Goal: Task Accomplishment & Management: Complete application form

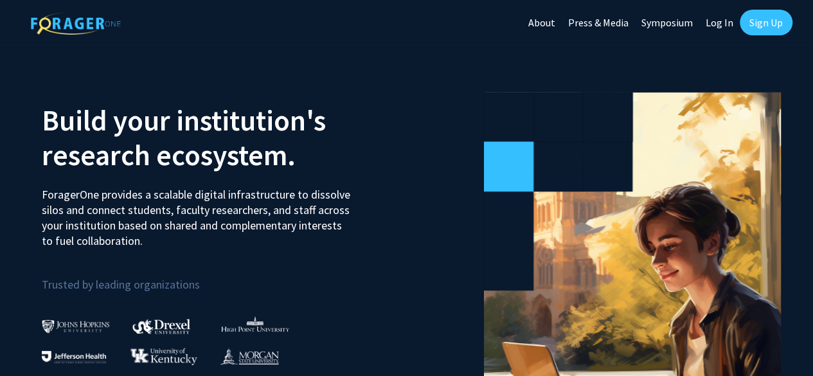
click at [710, 18] on link "Log In" at bounding box center [719, 22] width 40 height 45
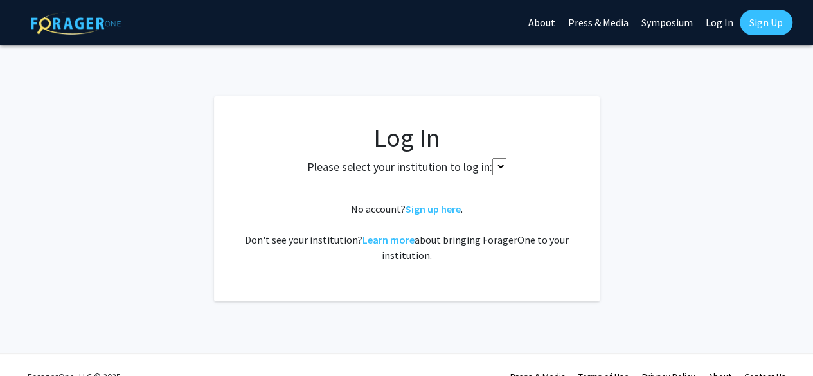
select select
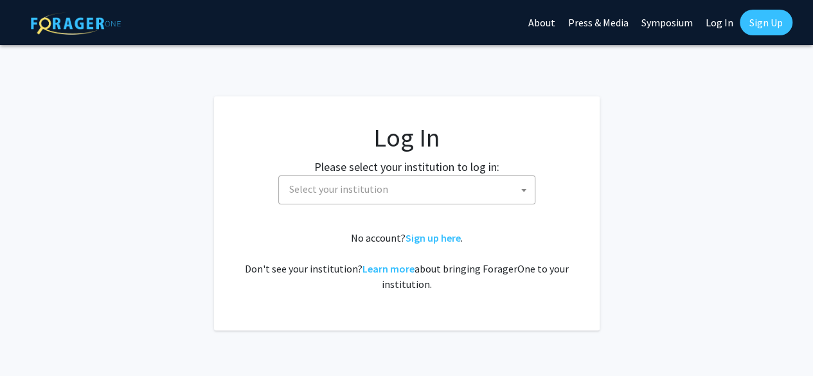
click at [435, 196] on span "Select your institution" at bounding box center [409, 189] width 251 height 26
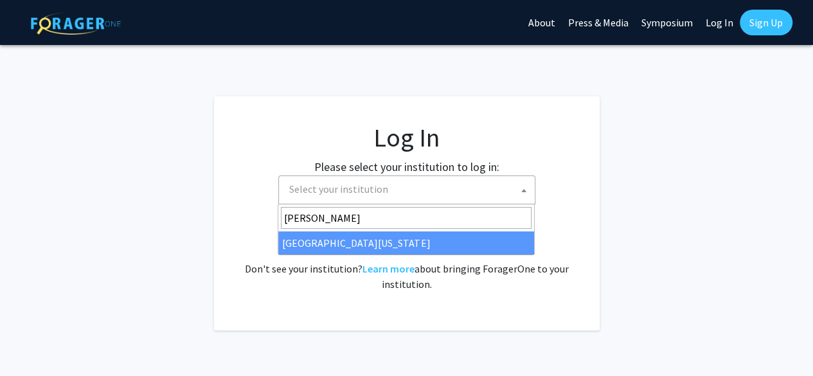
type input "maryl"
select select "31"
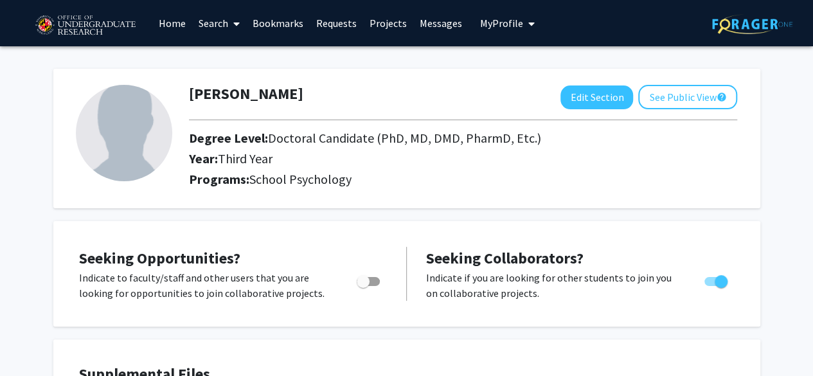
scroll to position [2, 0]
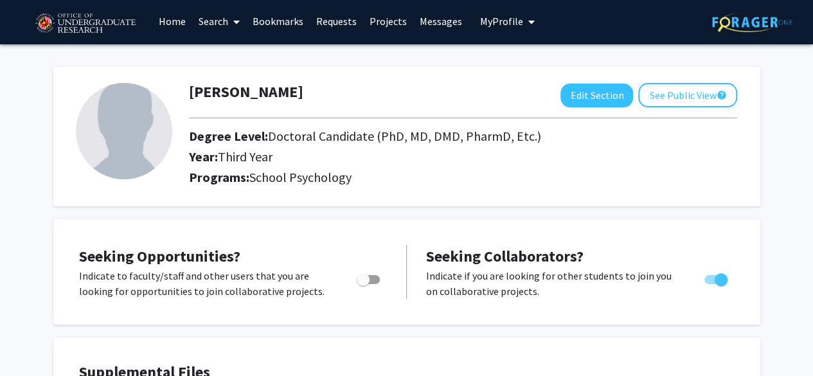
click at [378, 20] on link "Projects" at bounding box center [388, 21] width 50 height 45
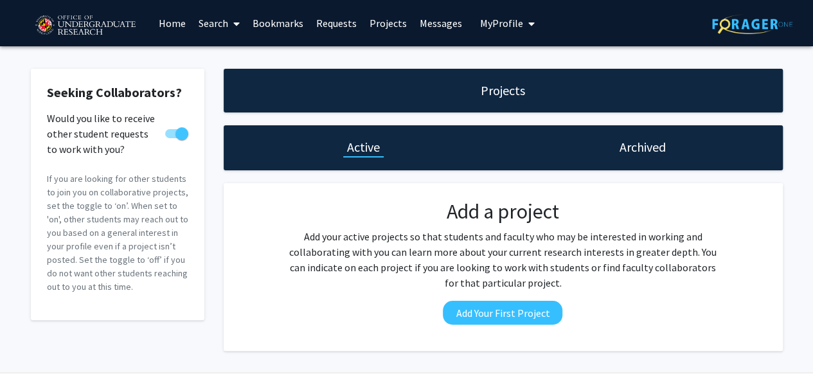
click at [323, 21] on link "Requests" at bounding box center [336, 23] width 53 height 45
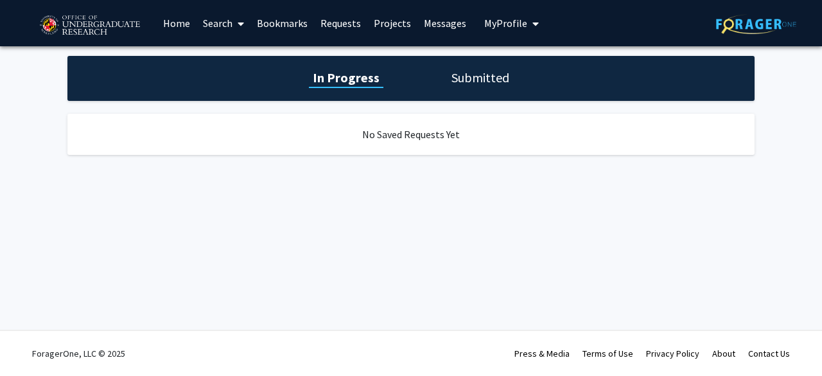
click at [393, 22] on link "Projects" at bounding box center [393, 23] width 50 height 45
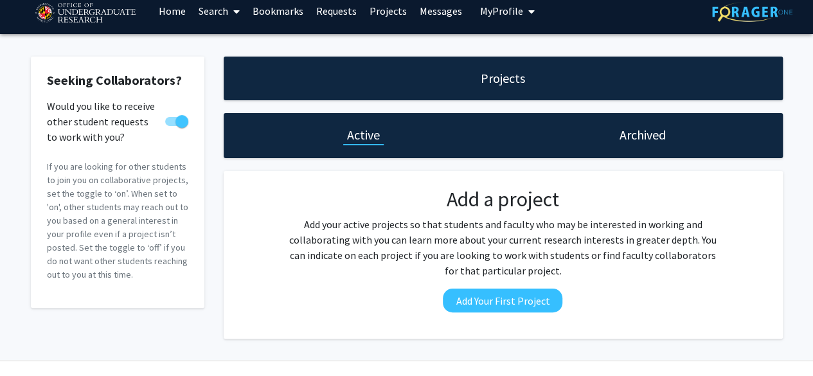
scroll to position [42, 0]
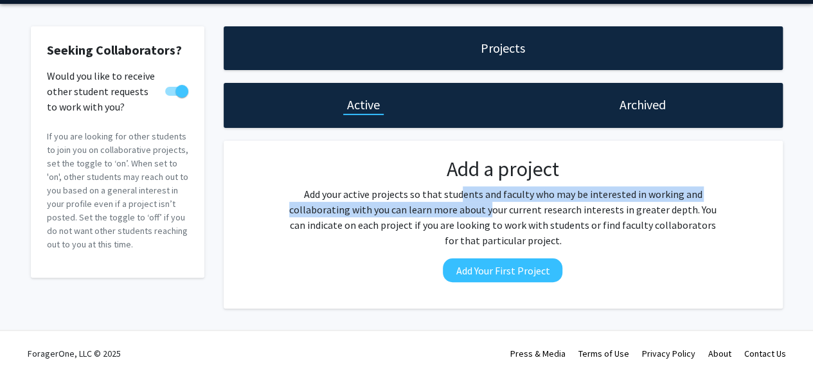
drag, startPoint x: 457, startPoint y: 195, endPoint x: 478, endPoint y: 213, distance: 27.3
click at [478, 213] on p "Add your active projects so that students and faculty who may be interested in …" at bounding box center [503, 217] width 436 height 62
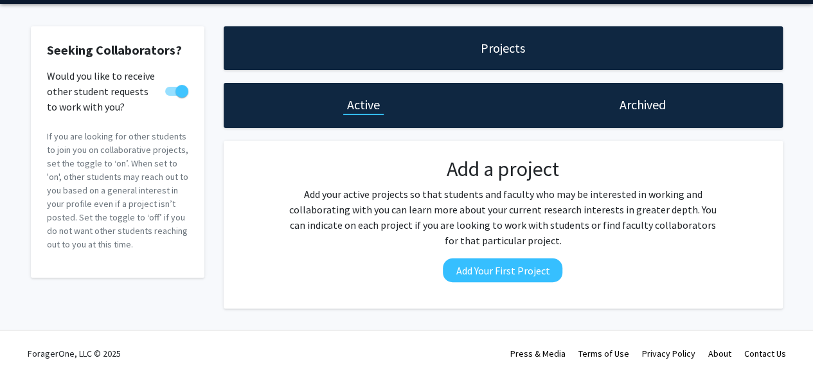
click at [496, 215] on p "Add your active projects so that students and faculty who may be interested in …" at bounding box center [503, 217] width 436 height 62
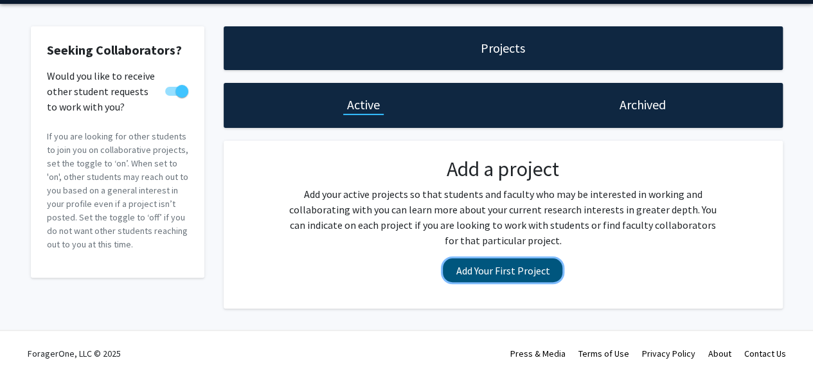
click at [511, 273] on button "Add Your First Project" at bounding box center [503, 270] width 120 height 24
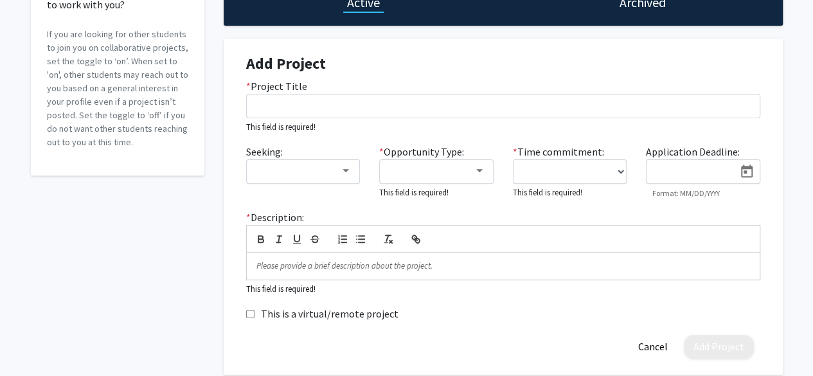
scroll to position [145, 0]
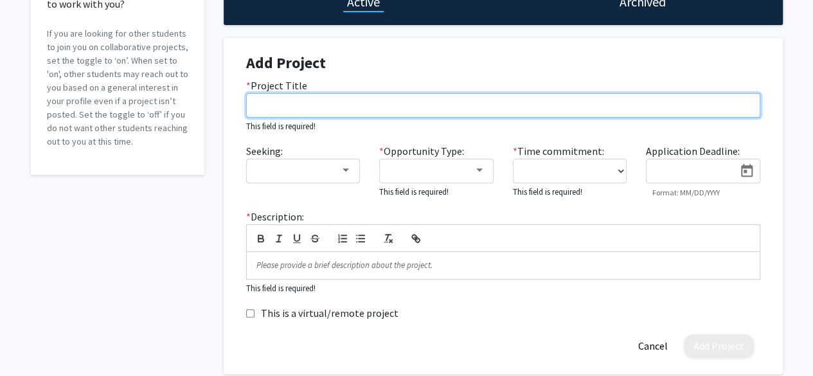
click at [339, 107] on input "* Project Title" at bounding box center [503, 105] width 514 height 24
paste input "Supporting Immigrant Students (SIS) Study"
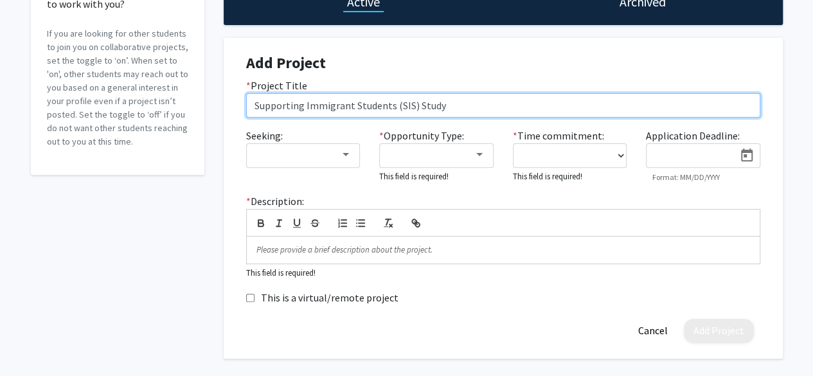
type input "Supporting Immigrant Students (SIS) Study"
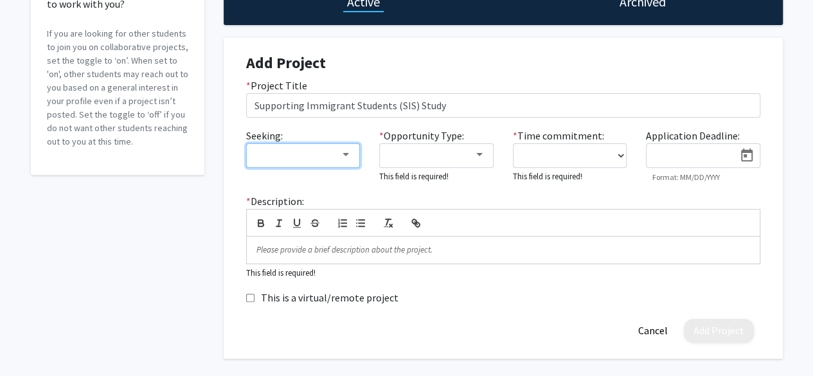
click at [309, 152] on div at bounding box center [297, 154] width 86 height 15
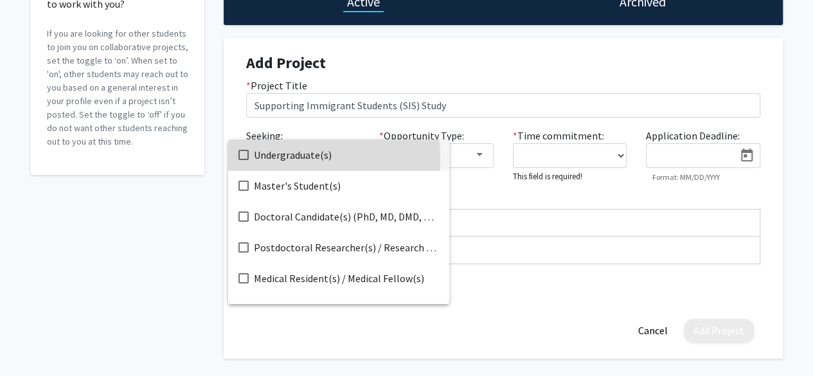
click at [247, 158] on mat-pseudo-checkbox at bounding box center [243, 155] width 10 height 10
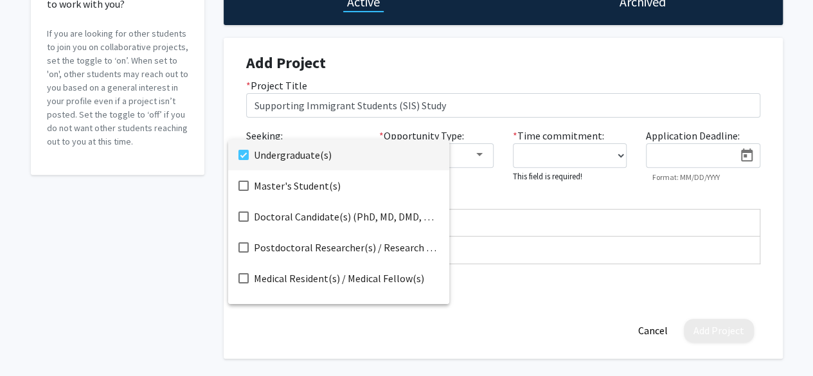
click at [465, 150] on div at bounding box center [406, 188] width 813 height 376
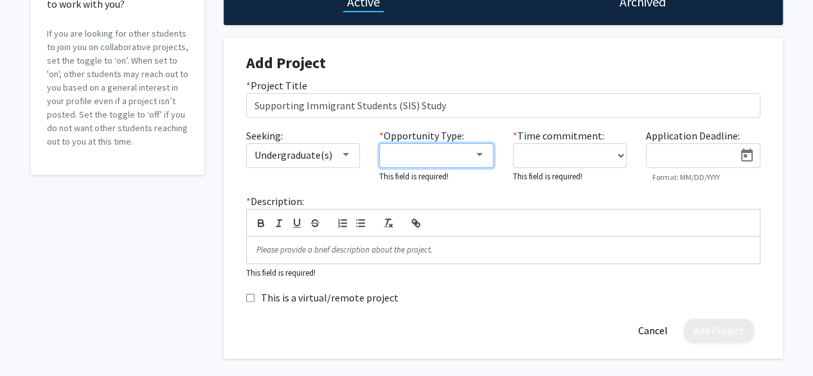
click at [454, 154] on div at bounding box center [430, 154] width 86 height 15
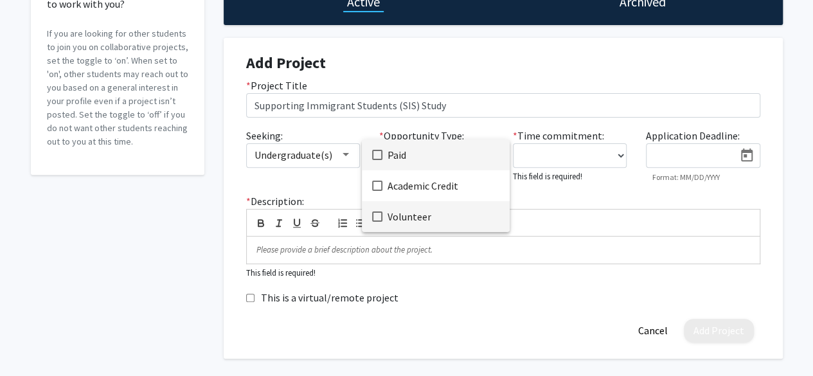
click at [376, 216] on mat-pseudo-checkbox at bounding box center [377, 216] width 10 height 10
click at [572, 156] on div at bounding box center [406, 188] width 813 height 376
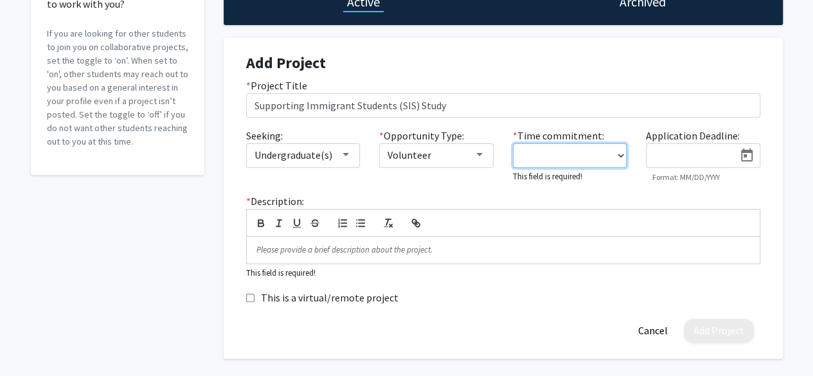
click at [587, 155] on select "0 - 5 hours/week 5 - 10 hours/week 10 - 15 hours/week 15 - 20 hours/week 20 - 3…" at bounding box center [570, 155] width 114 height 24
select select "5 - 10"
click at [513, 143] on select "0 - 5 hours/week 5 - 10 hours/week 10 - 15 hours/week 15 - 20 hours/week 20 - 3…" at bounding box center [570, 155] width 114 height 24
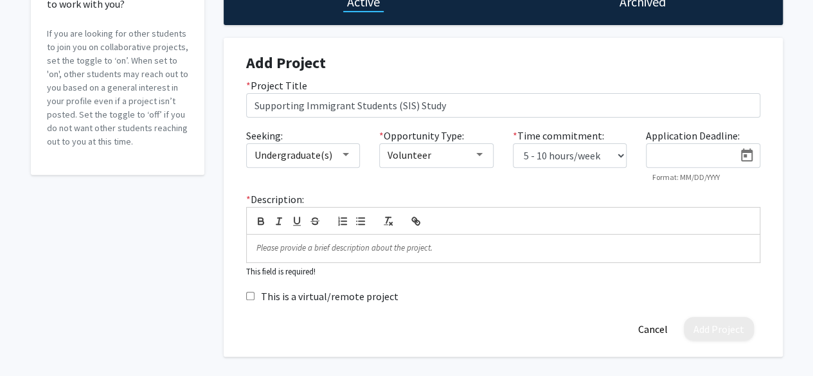
click at [683, 159] on input at bounding box center [693, 156] width 81 height 12
click at [484, 186] on div "Seeking: Undergraduate(s) * Opportunity Type: Volunteer * Time commitment: 0 - …" at bounding box center [502, 160] width 533 height 64
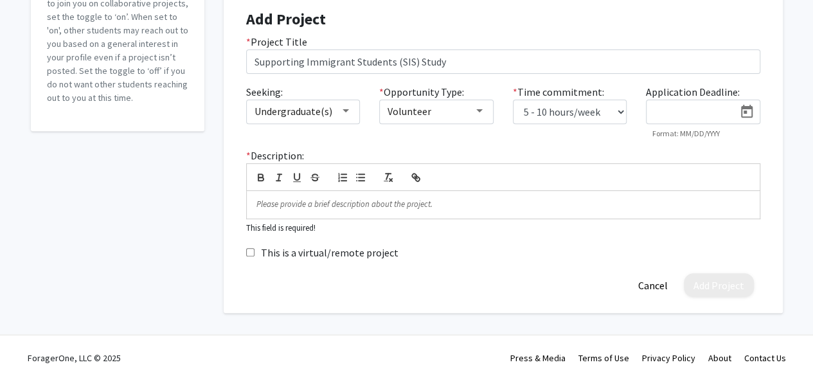
scroll to position [190, 0]
click at [323, 202] on p at bounding box center [502, 203] width 493 height 12
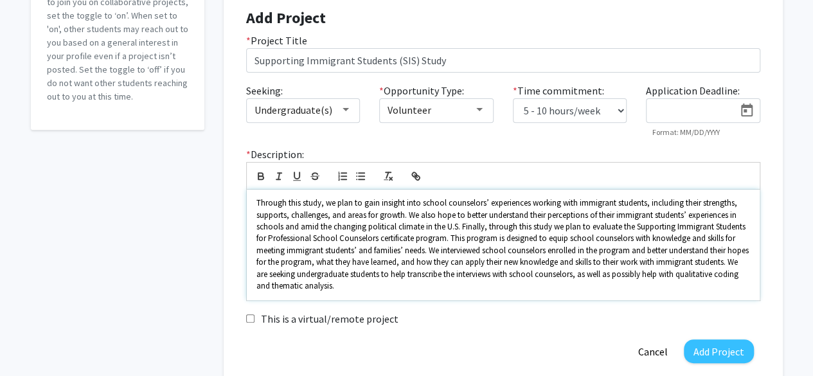
scroll to position [0, 0]
click at [251, 317] on input "This is a virtual/remote project" at bounding box center [250, 318] width 8 height 8
checkbox input "true"
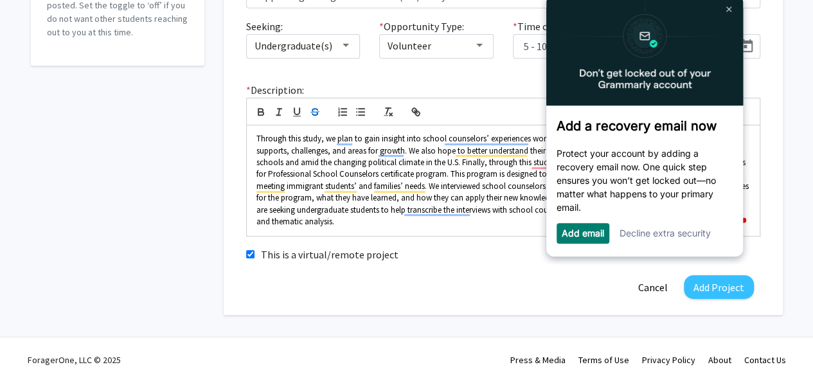
scroll to position [258, 0]
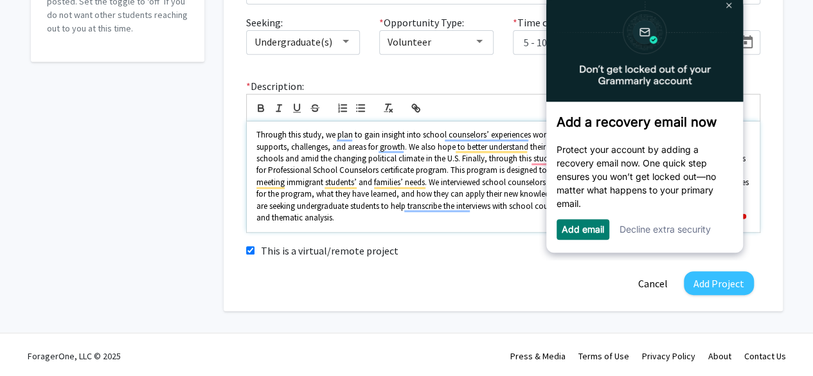
click at [335, 147] on span "Through this study, we plan to gain insight into school counselors’ experiences…" at bounding box center [503, 176] width 494 height 94
click at [782, 178] on div "Projects Active Archived Add Project * Project Title Supporting Immigrant Stude…" at bounding box center [503, 60] width 578 height 501
click at [301, 163] on span "Through this study, we plan to gain insight into school counselors’ experiences…" at bounding box center [503, 176] width 494 height 94
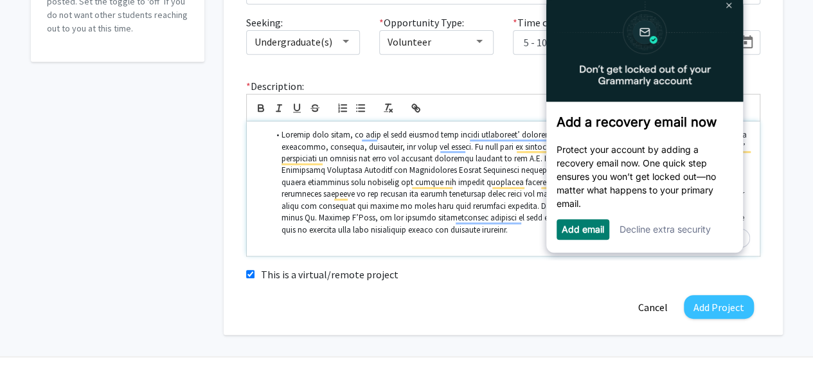
click at [281, 133] on span "To enrich screen reader interactions, please activate Accessibility in Grammarl…" at bounding box center [514, 182] width 467 height 106
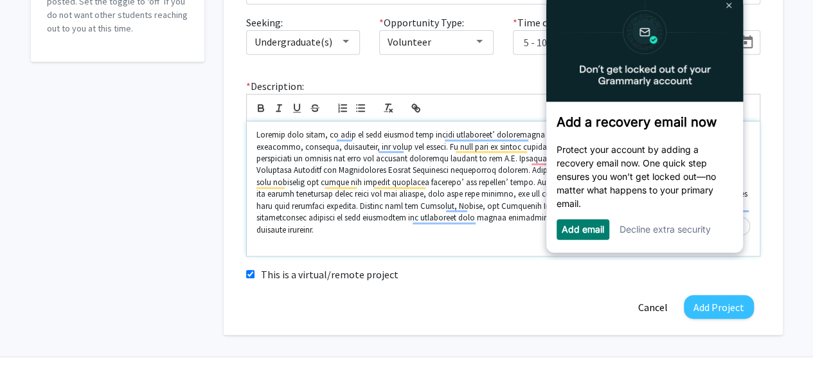
click at [302, 236] on div "To enrich screen reader interactions, please activate Accessibility in Grammarl…" at bounding box center [503, 188] width 513 height 134
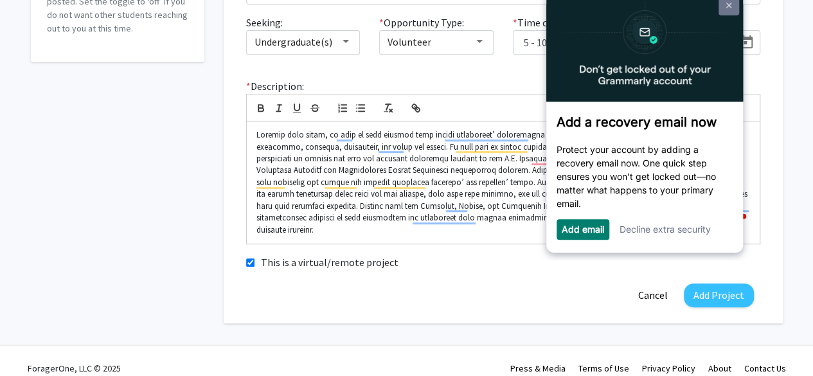
click at [727, 6] on img at bounding box center [727, 6] width 5 height 6
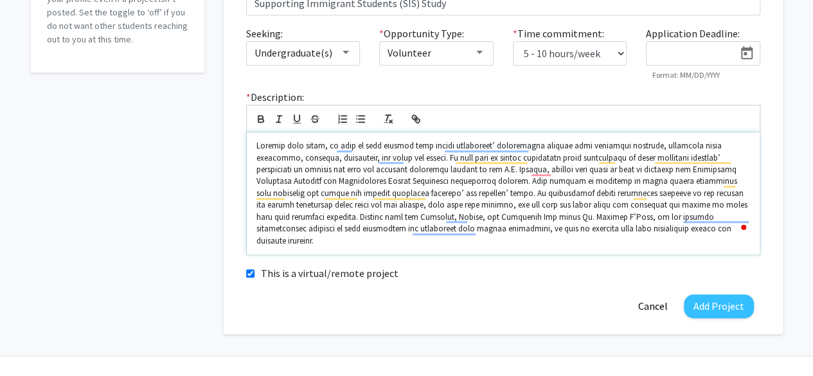
scroll to position [260, 0]
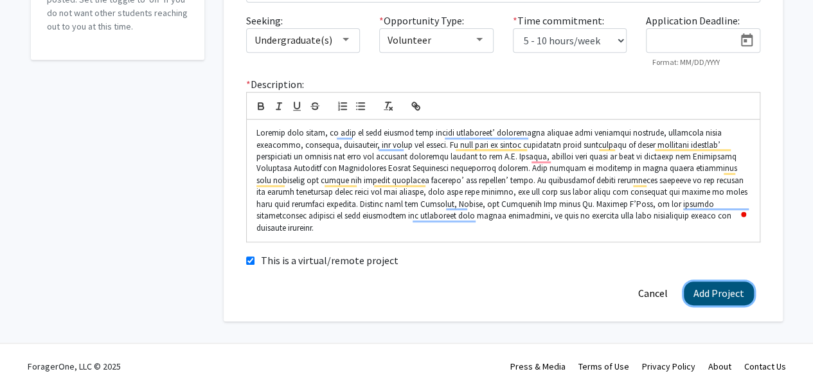
click at [710, 281] on button "Add Project" at bounding box center [719, 293] width 70 height 24
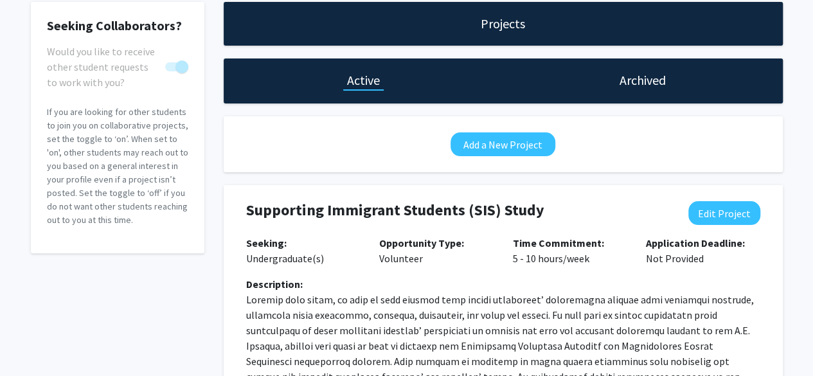
scroll to position [66, 0]
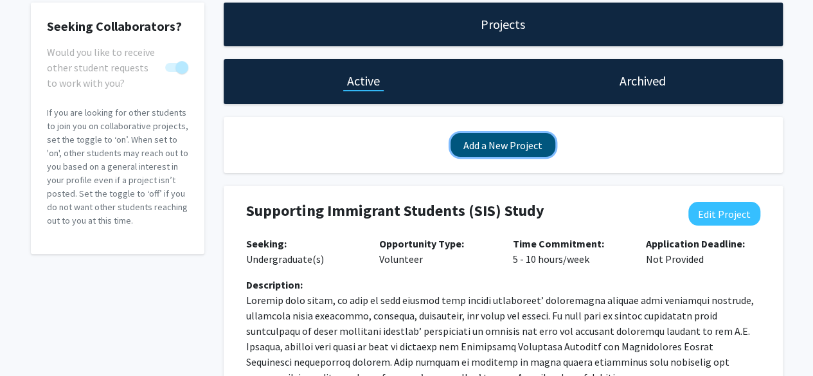
click at [495, 146] on button "Add a New Project" at bounding box center [502, 145] width 105 height 24
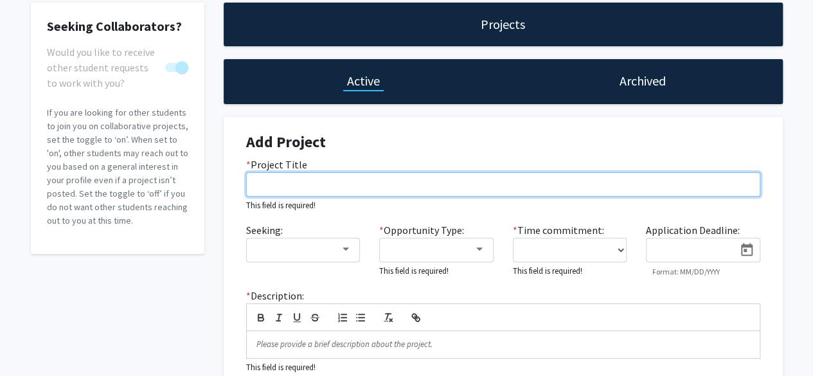
click at [377, 175] on input "* Project Title" at bounding box center [503, 184] width 514 height 24
paste input "Developing Resilience, Emotional, and Academic Support for Immigrant Students (…"
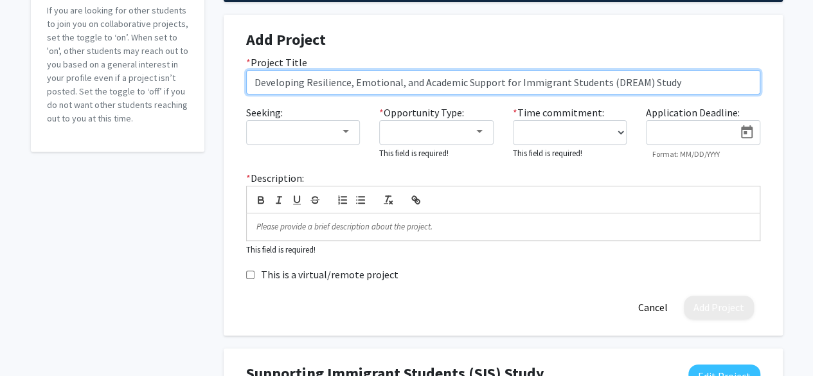
scroll to position [171, 0]
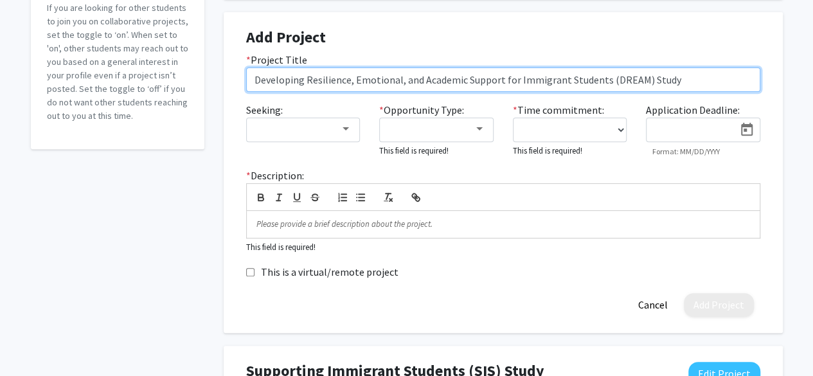
type input "Developing Resilience, Emotional, and Academic Support for Immigrant Students (…"
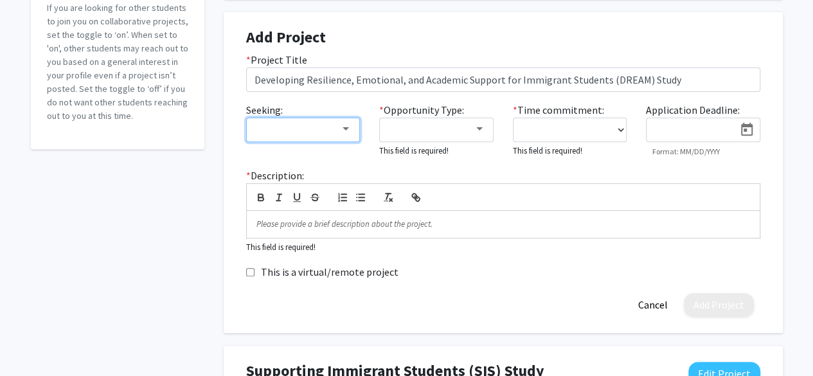
click at [341, 127] on div at bounding box center [346, 129] width 12 height 10
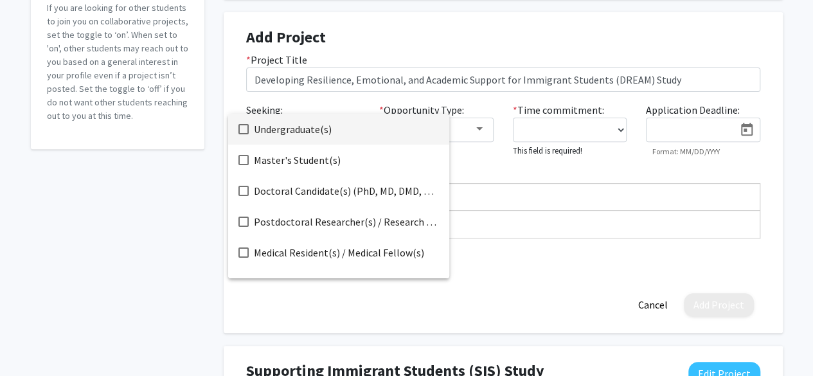
click at [258, 133] on span "Undergraduate(s)" at bounding box center [346, 129] width 185 height 31
click at [477, 125] on div at bounding box center [406, 188] width 813 height 376
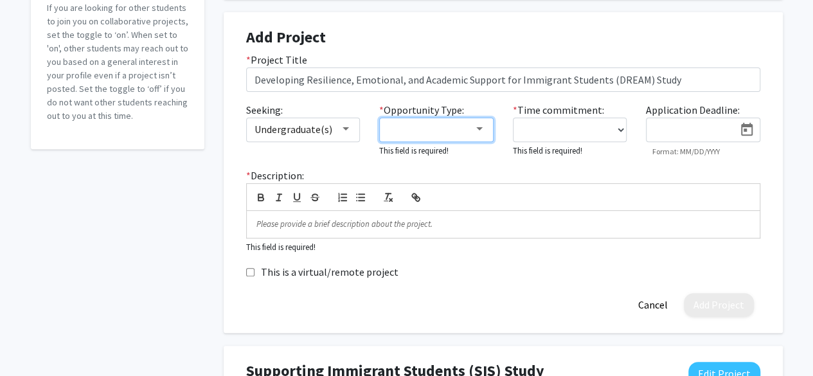
click at [464, 118] on mat-select at bounding box center [436, 130] width 114 height 24
click at [464, 124] on div at bounding box center [430, 128] width 86 height 15
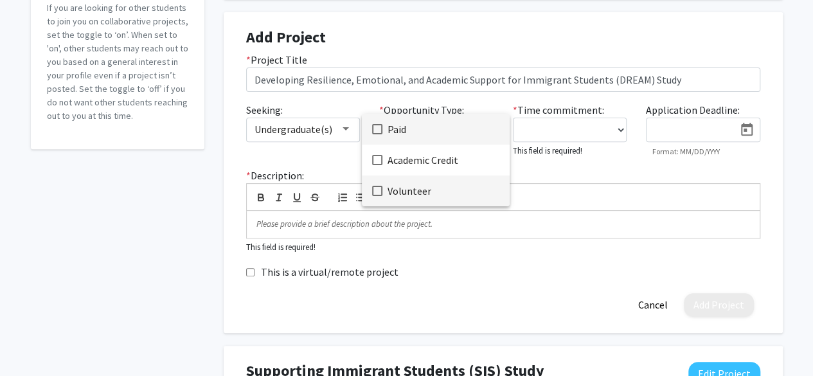
click at [408, 187] on span "Volunteer" at bounding box center [443, 190] width 112 height 31
click at [568, 136] on div at bounding box center [406, 188] width 813 height 376
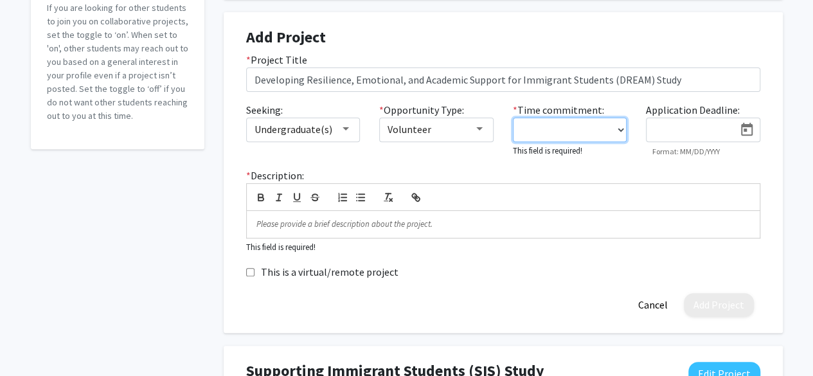
click at [590, 131] on select "0 - 5 hours/week 5 - 10 hours/week 10 - 15 hours/week 15 - 20 hours/week 20 - 3…" at bounding box center [570, 130] width 114 height 24
select select "5 - 10"
click at [513, 118] on select "0 - 5 hours/week 5 - 10 hours/week 10 - 15 hours/week 15 - 20 hours/week 20 - 3…" at bounding box center [570, 130] width 114 height 24
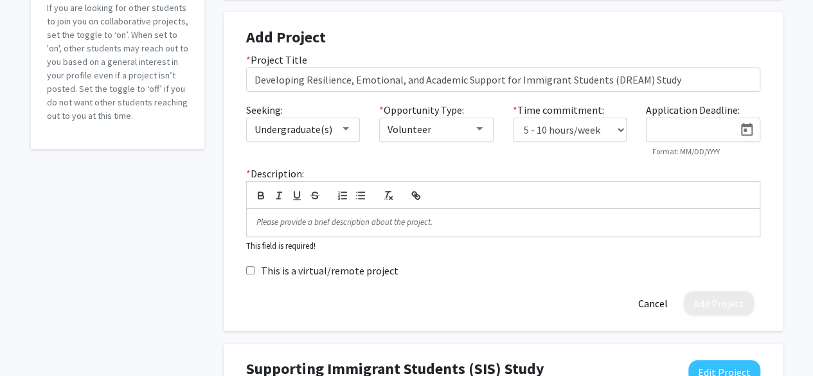
click at [634, 161] on div "Seeking: Undergraduate(s) * Opportunity Type: Volunteer * Time commitment: 0 - …" at bounding box center [502, 134] width 533 height 64
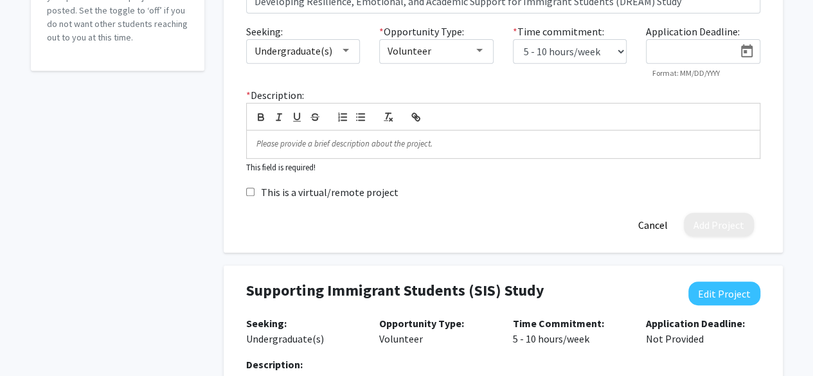
scroll to position [253, 0]
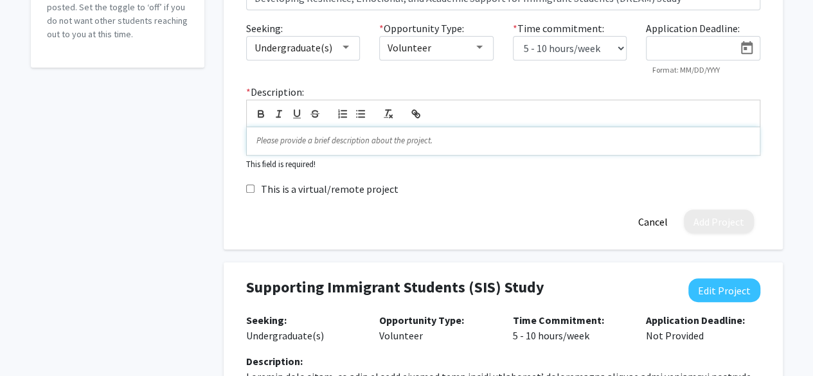
click at [332, 152] on div at bounding box center [503, 140] width 513 height 27
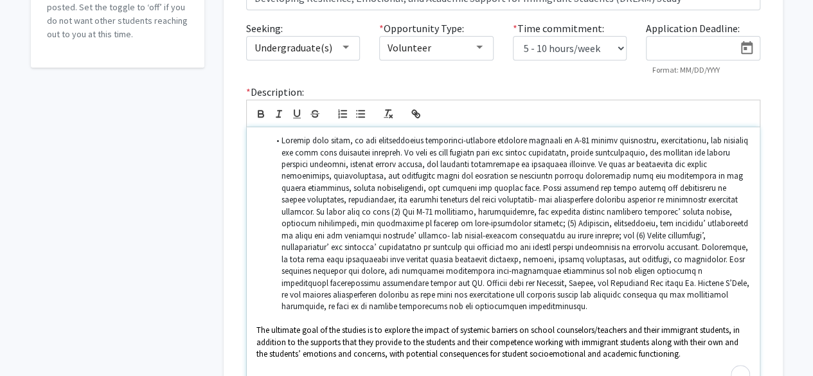
click at [281, 139] on span "To enrich screen reader interactions, please activate Accessibility in Grammarl…" at bounding box center [516, 223] width 470 height 177
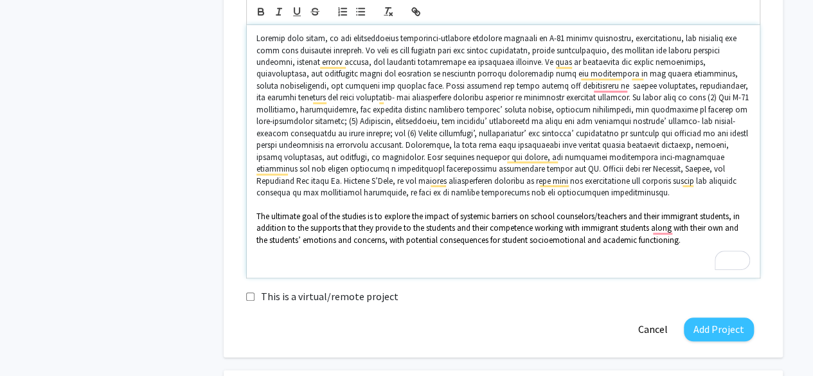
scroll to position [356, 0]
click at [607, 85] on span "To enrich screen reader interactions, please activate Accessibility in Grammarl…" at bounding box center [503, 113] width 494 height 165
click at [776, 127] on div "Add Project * Project Title Developing Resilience, Emotional, and Academic Supp…" at bounding box center [503, 91] width 559 height 529
click at [251, 291] on input "This is a virtual/remote project" at bounding box center [250, 295] width 8 height 8
checkbox input "true"
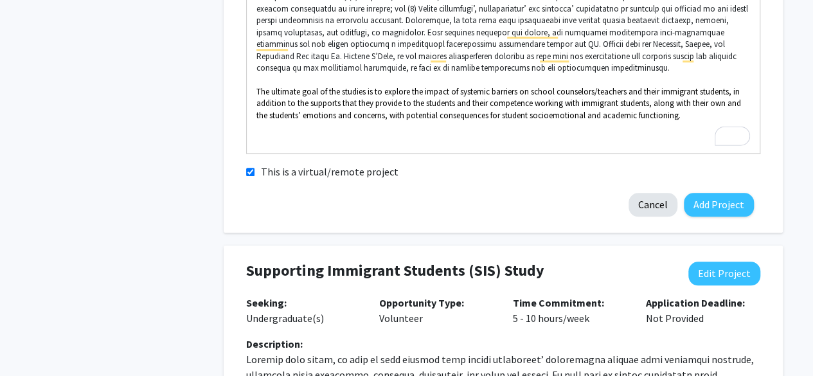
scroll to position [481, 0]
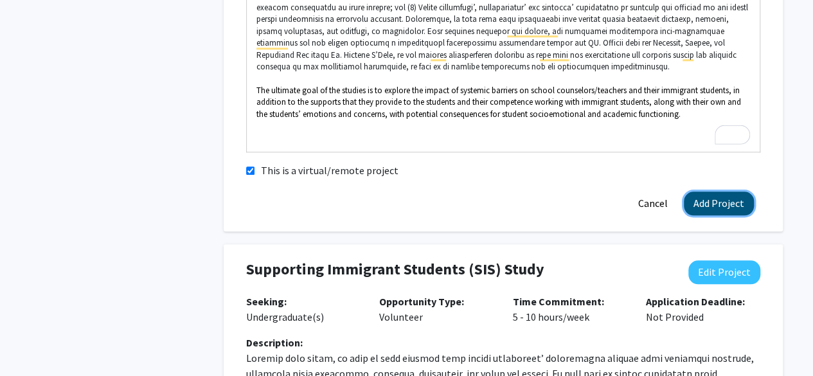
click at [706, 206] on button "Add Project" at bounding box center [719, 203] width 70 height 24
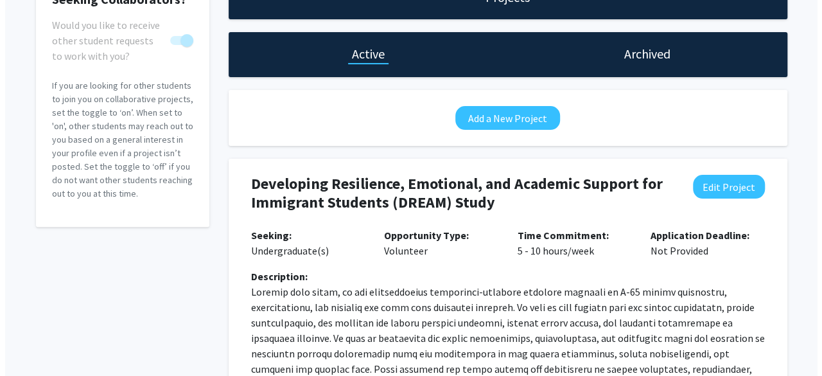
scroll to position [0, 0]
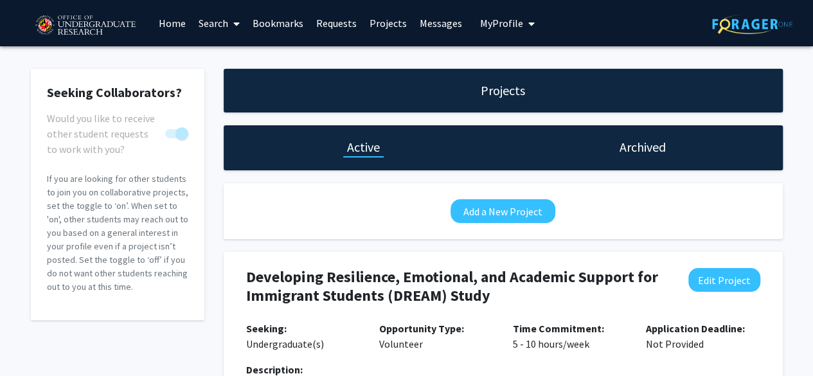
click at [428, 22] on link "Messages" at bounding box center [440, 23] width 55 height 45
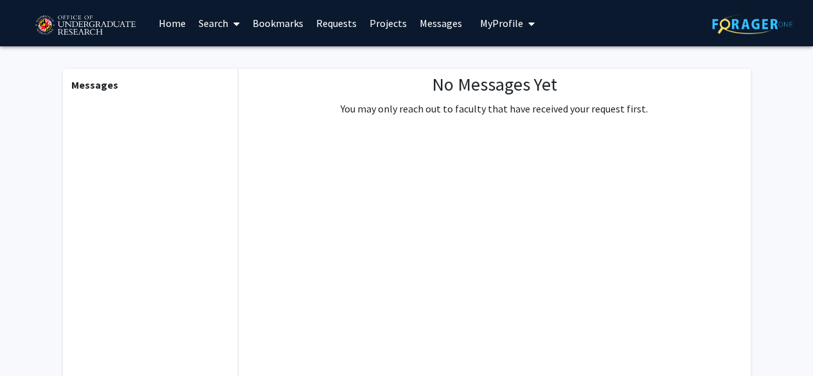
click at [379, 22] on link "Projects" at bounding box center [388, 23] width 50 height 45
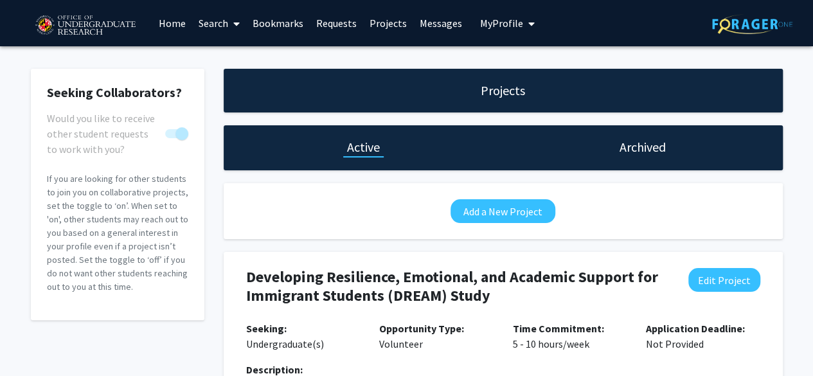
click at [328, 19] on link "Requests" at bounding box center [336, 23] width 53 height 45
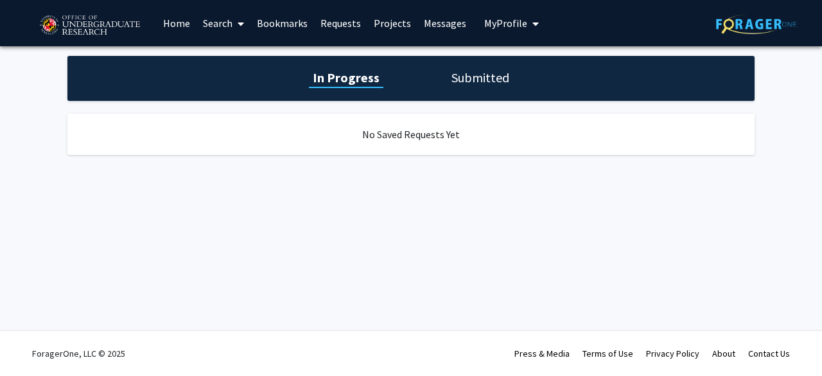
click at [281, 24] on link "Bookmarks" at bounding box center [283, 23] width 64 height 45
